Goal: Task Accomplishment & Management: Manage account settings

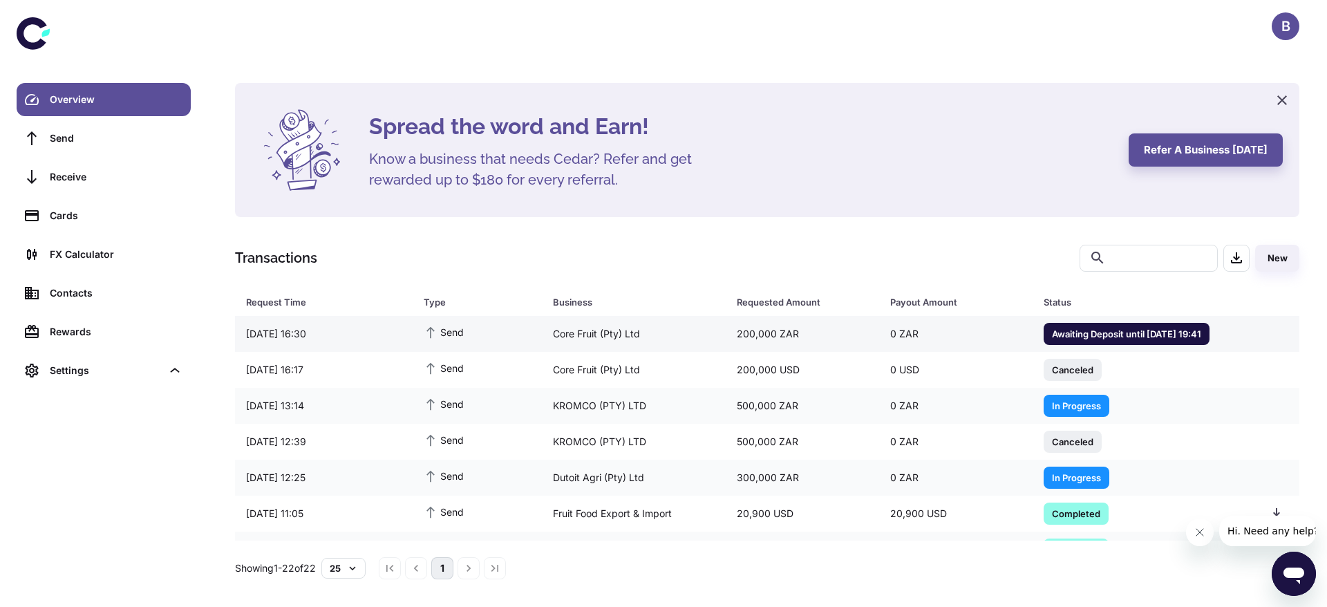
click at [761, 333] on div "200,000 ZAR" at bounding box center [801, 334] width 153 height 26
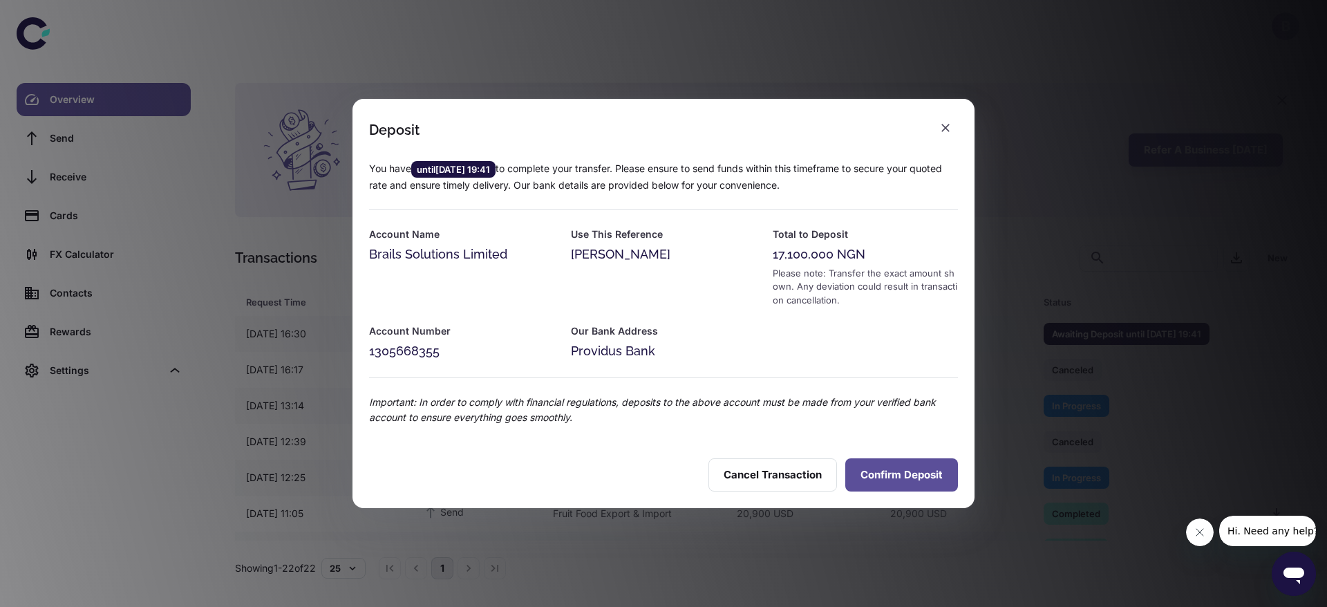
click at [875, 464] on button "Confirm Deposit" at bounding box center [901, 474] width 113 height 33
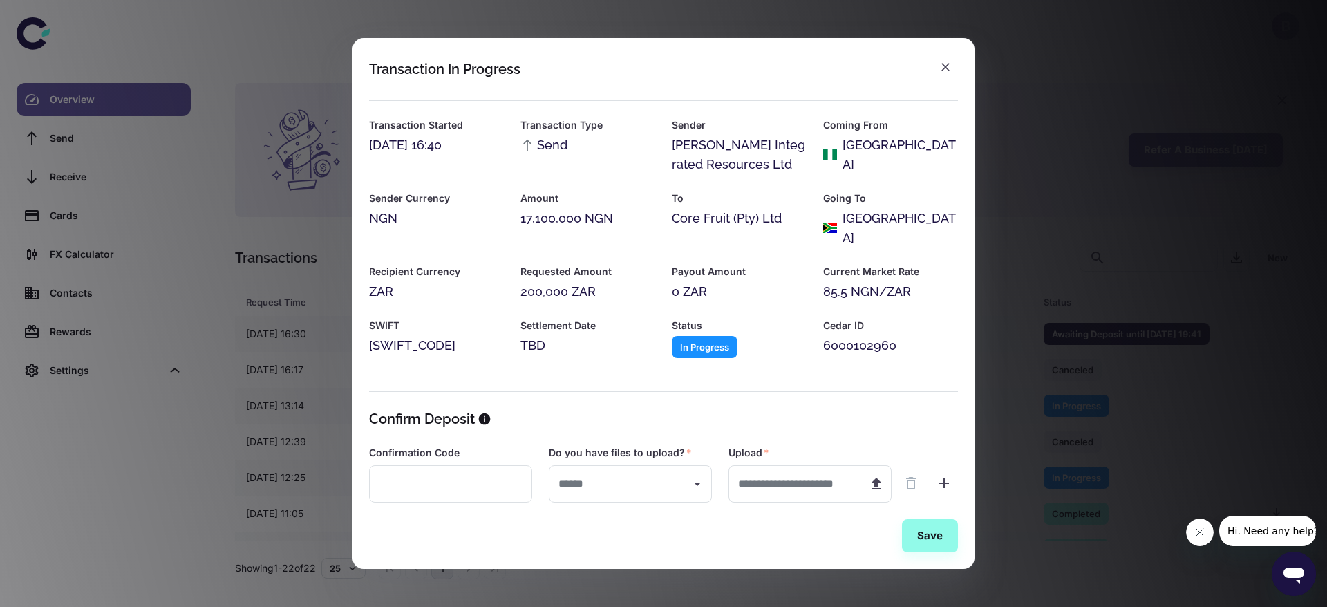
type input "***"
drag, startPoint x: 627, startPoint y: 233, endPoint x: 716, endPoint y: 226, distance: 88.7
click at [716, 226] on div "Transaction Started 18/09/2025 16:40 Transaction Type Send Sender Brooks Integr…" at bounding box center [654, 221] width 605 height 274
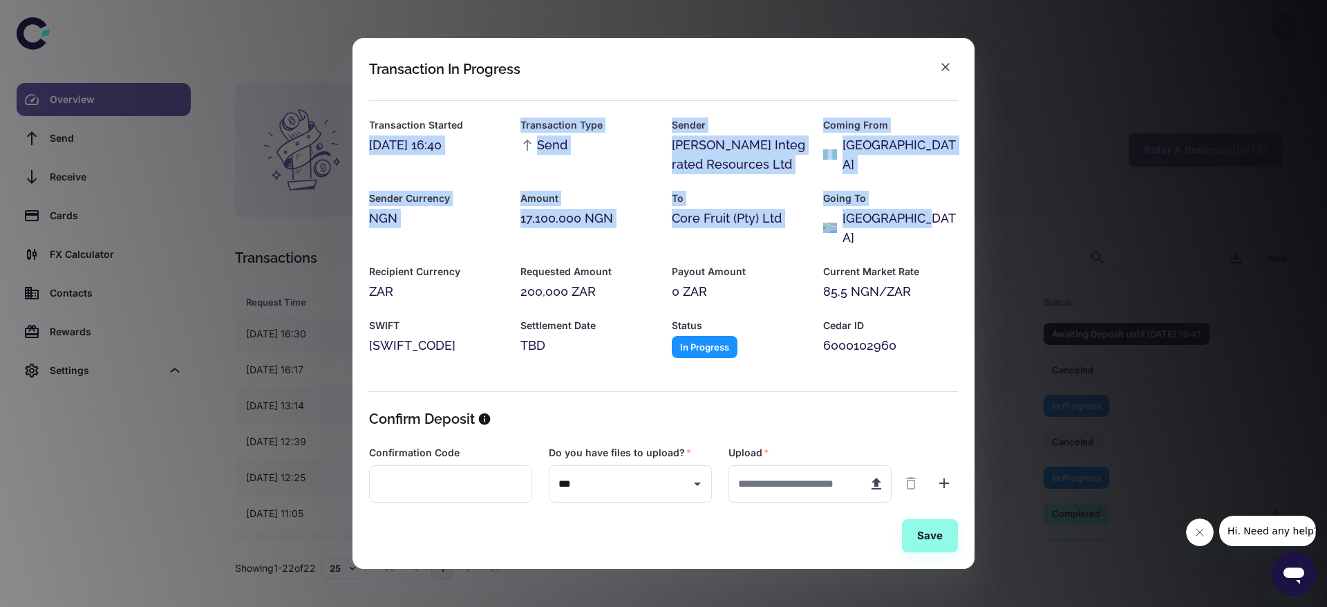
drag, startPoint x: 926, startPoint y: 226, endPoint x: 372, endPoint y: 160, distance: 557.3
click at [372, 160] on div "Transaction Started 18/09/2025 16:40 Transaction Type Send Sender Brooks Integr…" at bounding box center [654, 221] width 605 height 274
copy div "8/09/2025 16:40 Transaction Type Send Sender Brooks Integrated Resources Ltd Co…"
click at [935, 73] on button "button" at bounding box center [945, 67] width 25 height 25
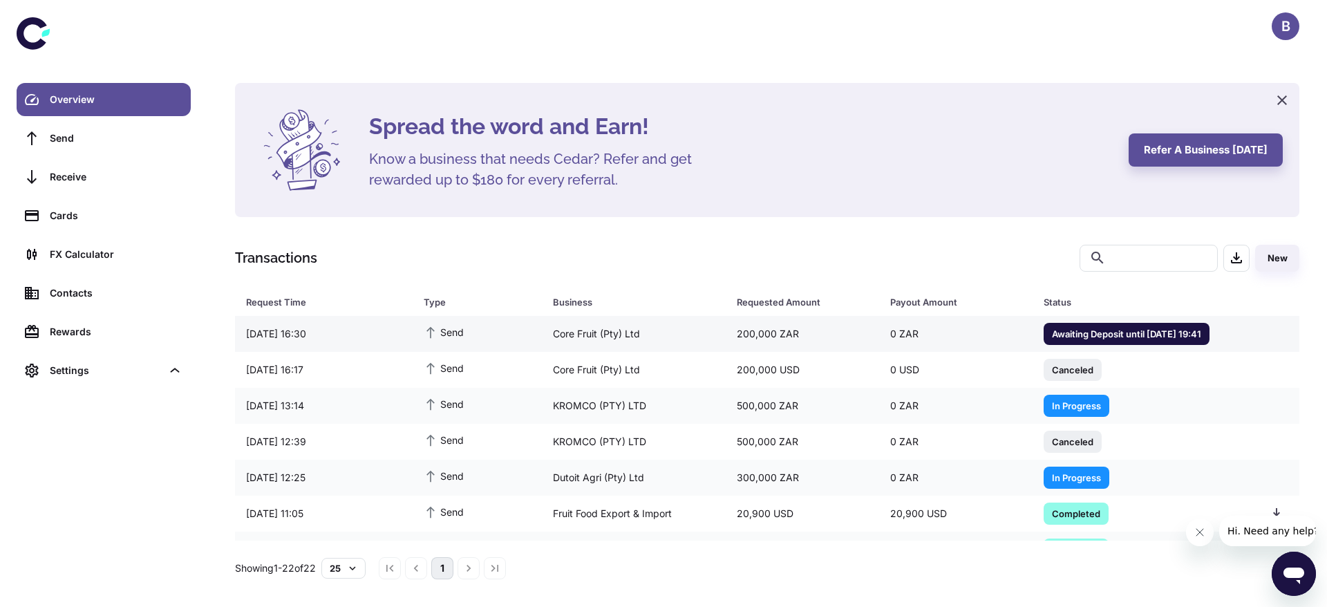
click at [788, 339] on div "200,000 ZAR" at bounding box center [801, 334] width 153 height 26
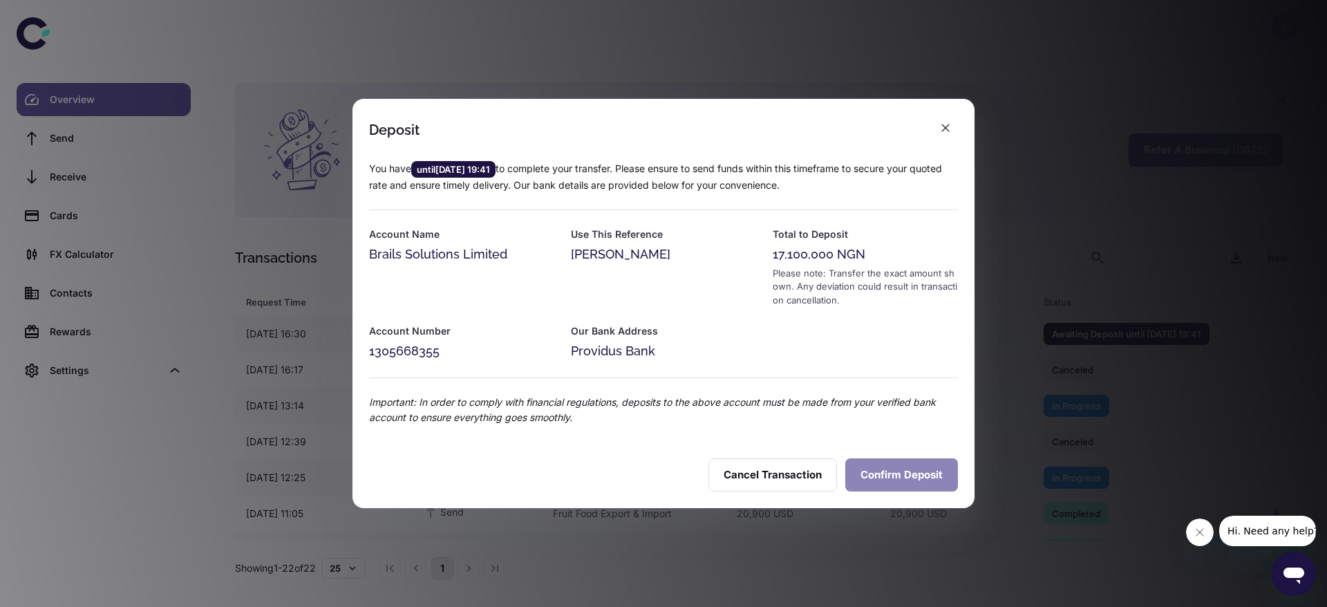
click at [914, 482] on button "Confirm Deposit" at bounding box center [901, 474] width 113 height 33
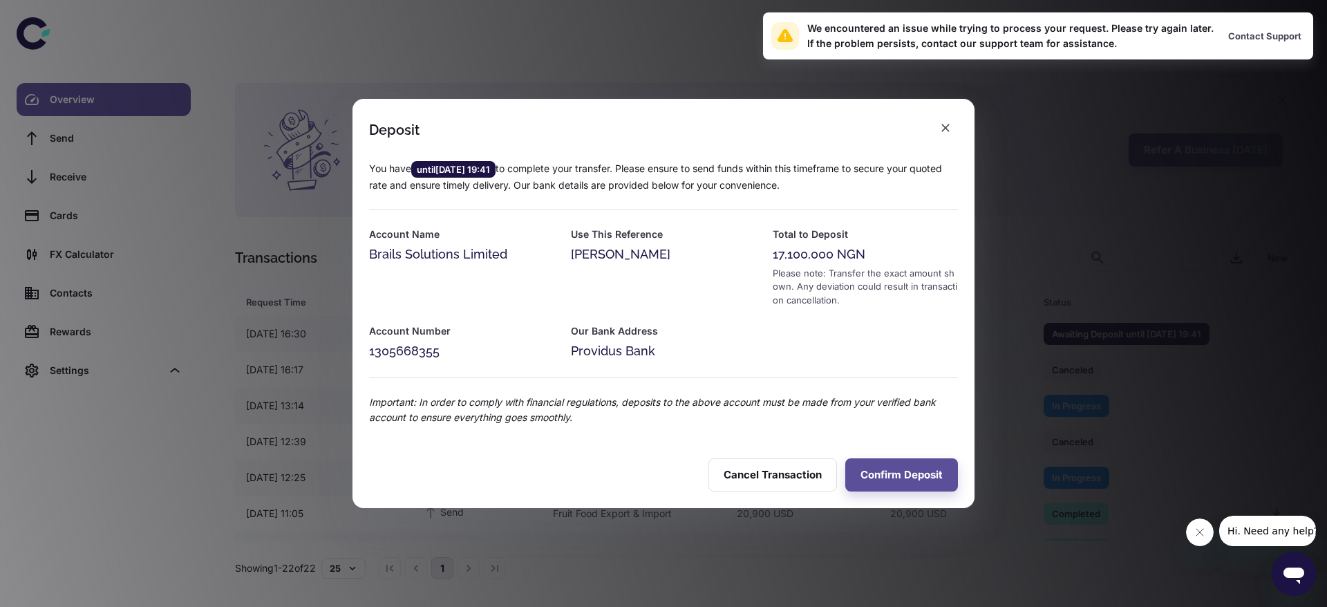
click at [1025, 162] on div "Deposit You have until 18/09/2025 19:41 to complete your transfer. Please ensur…" at bounding box center [663, 303] width 1327 height 607
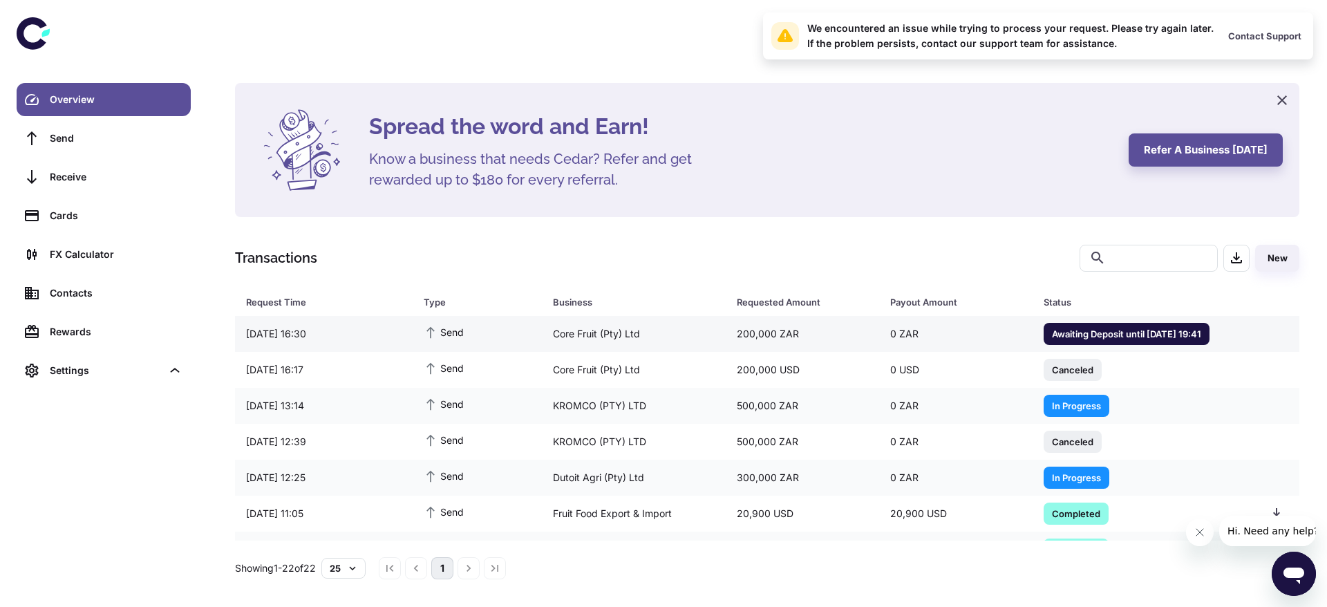
click at [680, 330] on div "Core Fruit (Pty) Ltd" at bounding box center [634, 334] width 184 height 26
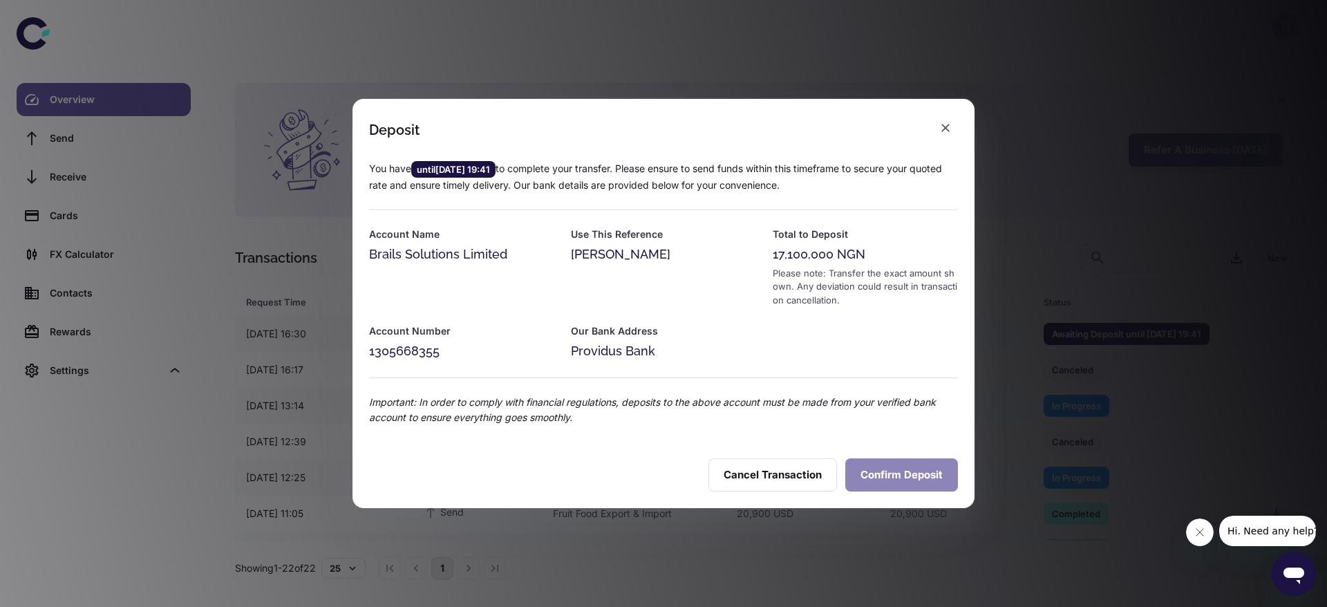
click at [896, 472] on button "Confirm Deposit" at bounding box center [901, 474] width 113 height 33
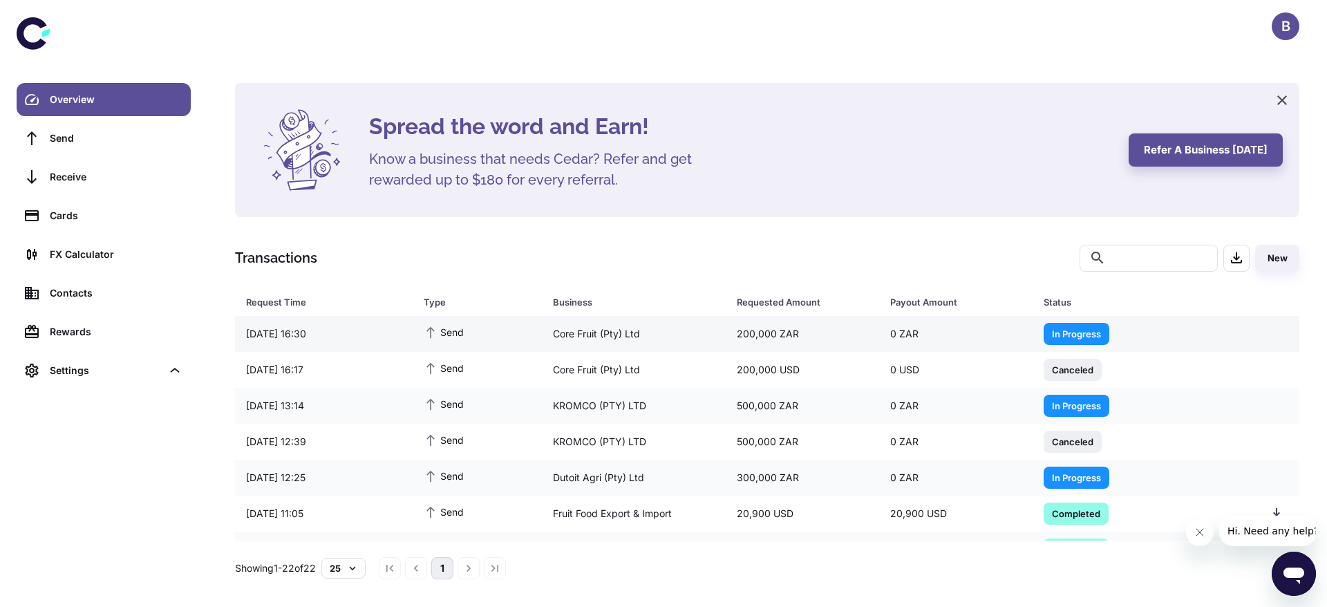
click at [917, 334] on div "0 ZAR" at bounding box center [955, 334] width 153 height 26
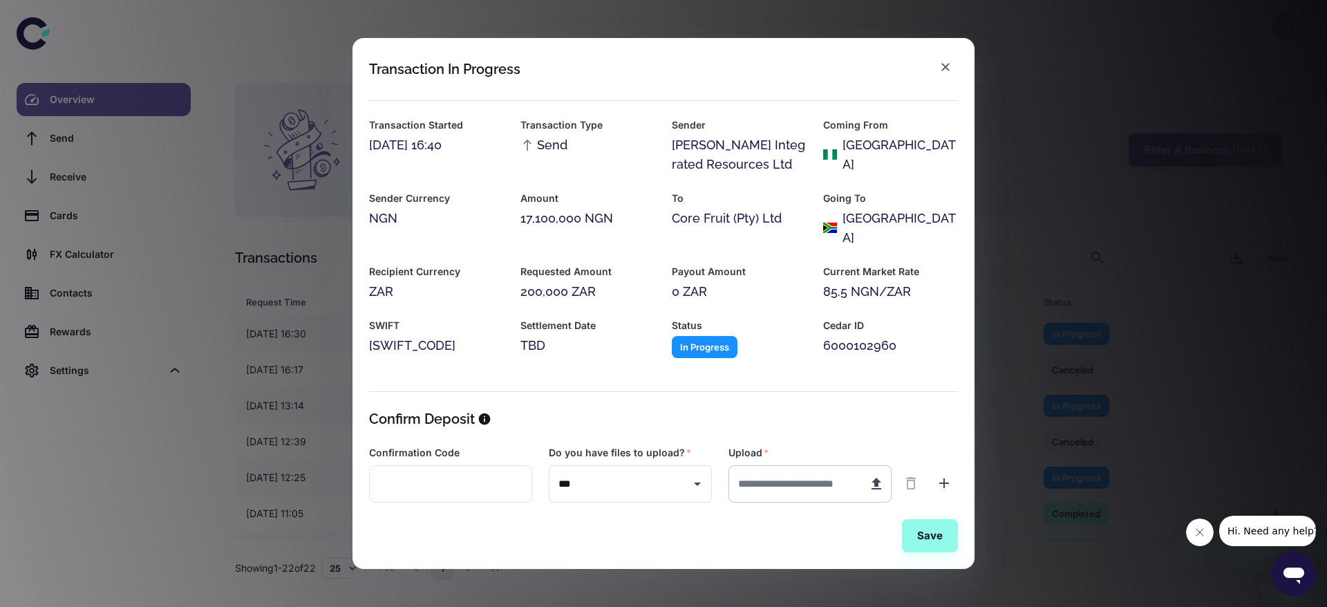
click at [879, 478] on icon "button" at bounding box center [876, 483] width 10 height 12
type input "**********"
type input "*********"
click at [931, 520] on button "Save" at bounding box center [930, 535] width 56 height 33
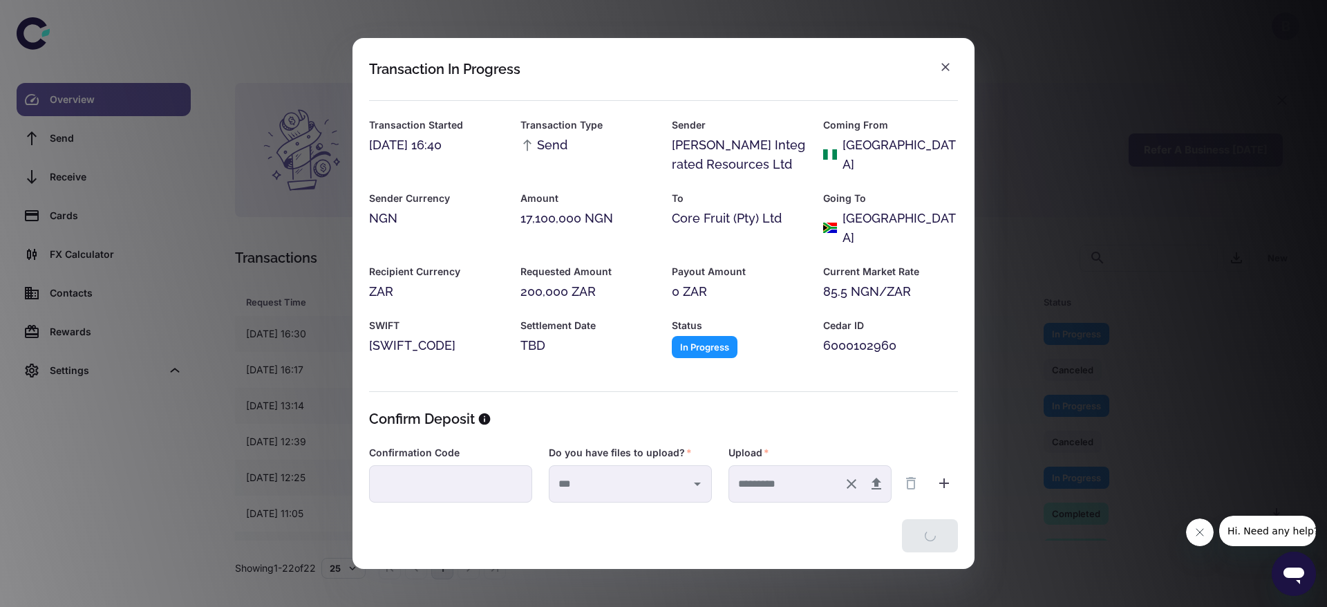
click at [1042, 451] on div "Transaction In Progress Transaction Started 18/09/2025 16:40 Transaction Type S…" at bounding box center [663, 303] width 1327 height 607
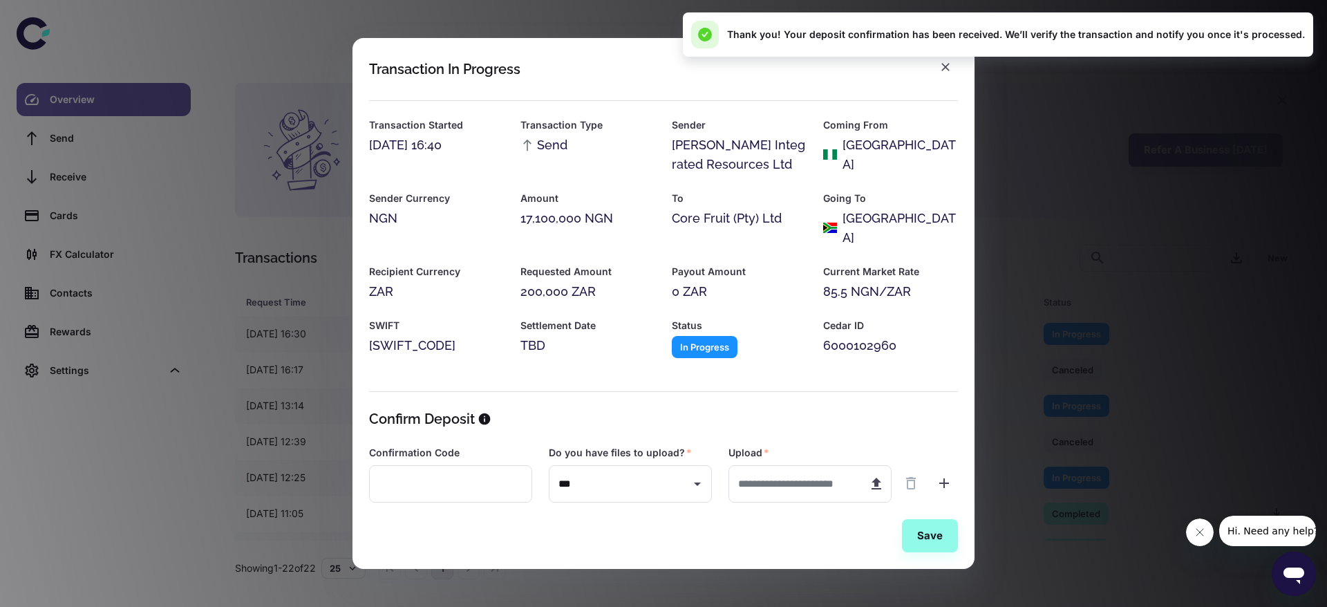
click at [951, 64] on div at bounding box center [945, 67] width 25 height 25
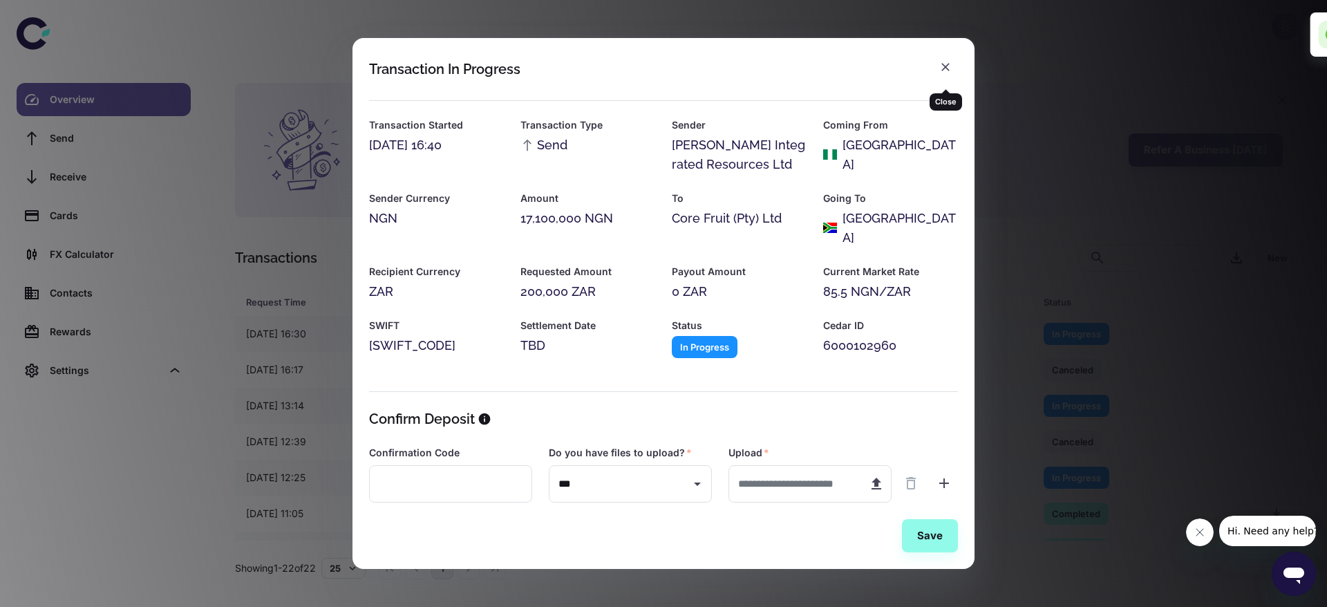
click at [944, 73] on icon "button" at bounding box center [945, 67] width 14 height 14
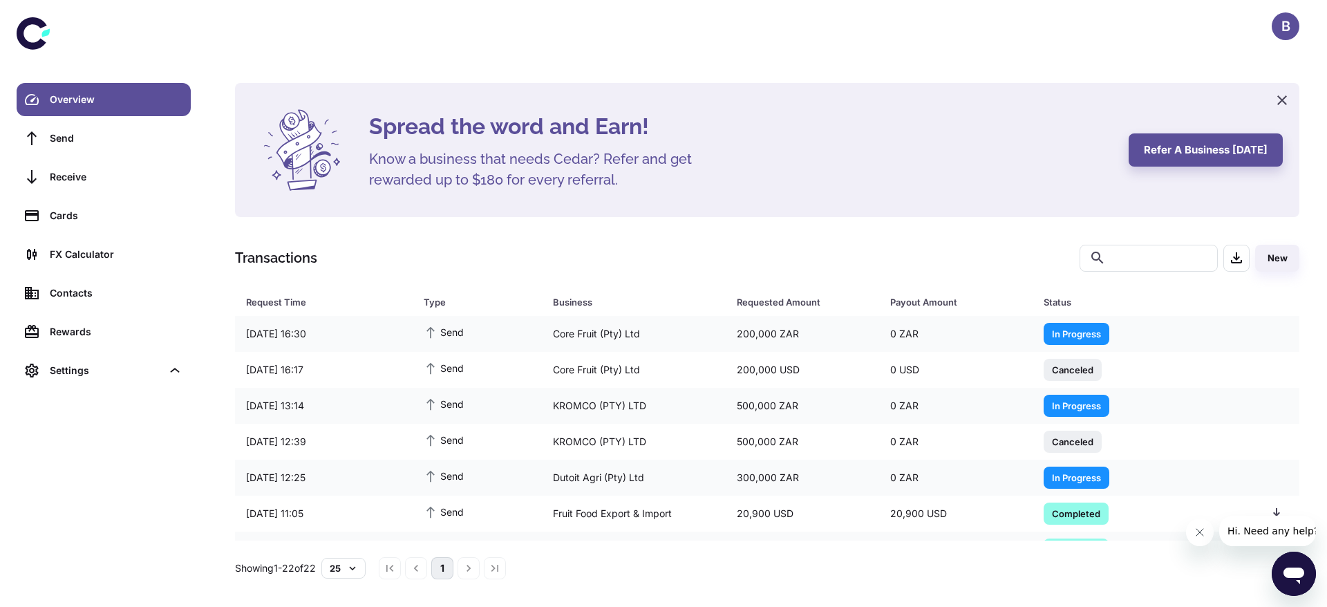
click at [32, 27] on icon at bounding box center [33, 33] width 33 height 33
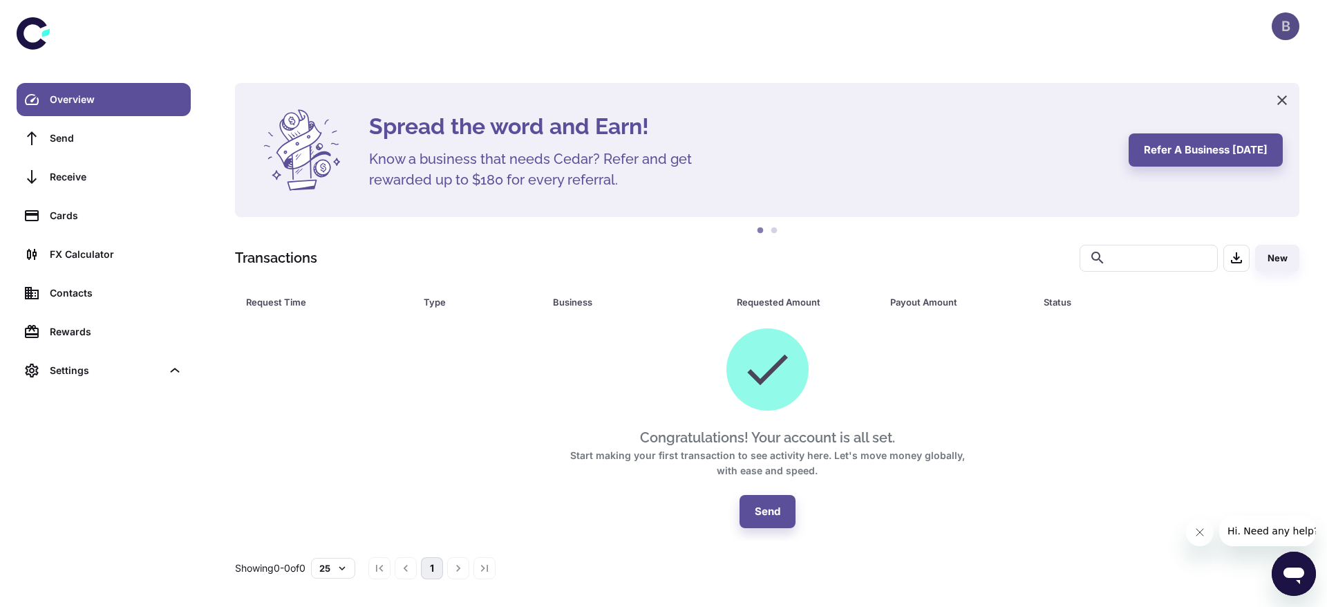
click at [1288, 30] on div "B" at bounding box center [1285, 26] width 28 height 28
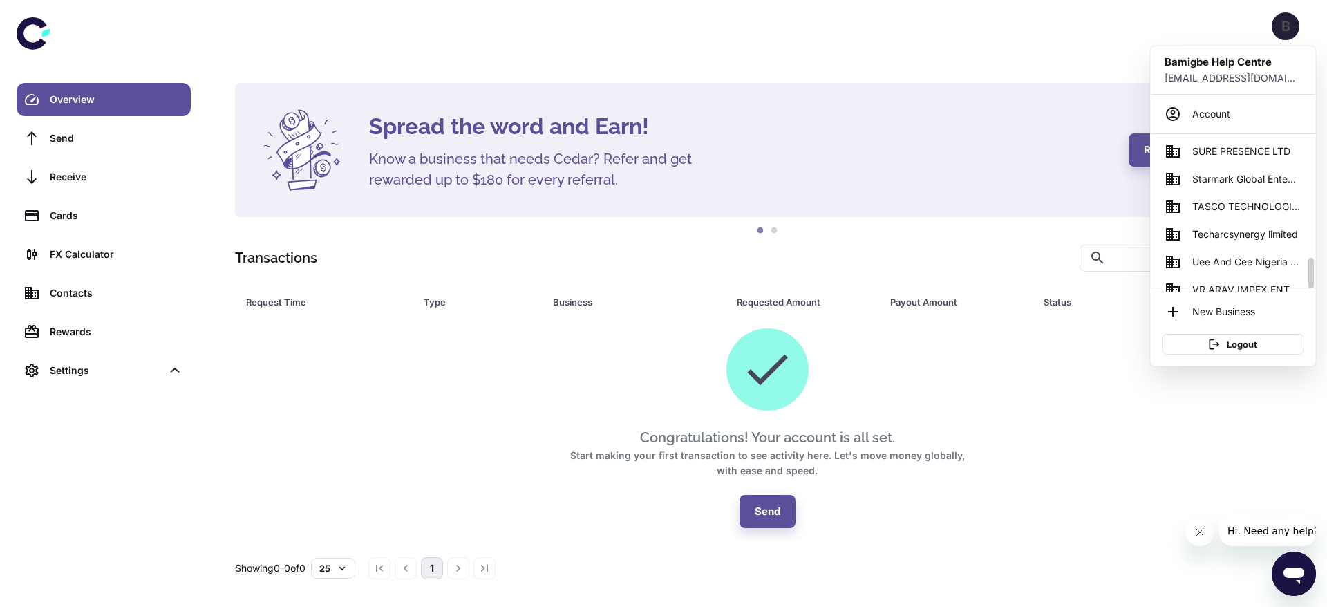
scroll to position [655, 0]
